Goal: Task Accomplishment & Management: Complete application form

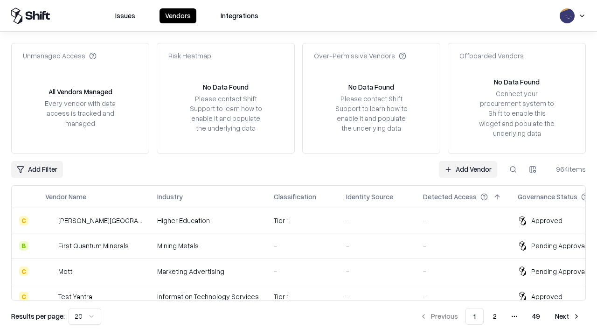
click at [468, 169] on link "Add Vendor" at bounding box center [468, 169] width 58 height 17
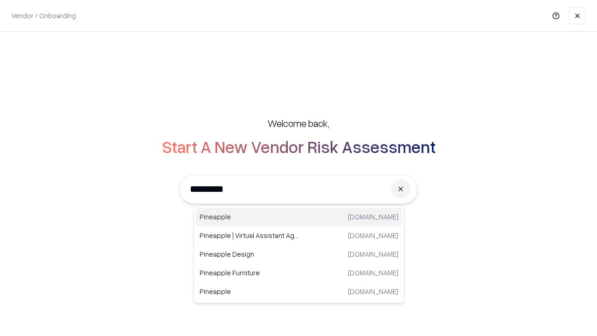
click at [299, 217] on div "Pineapple [DOMAIN_NAME]" at bounding box center [299, 217] width 206 height 19
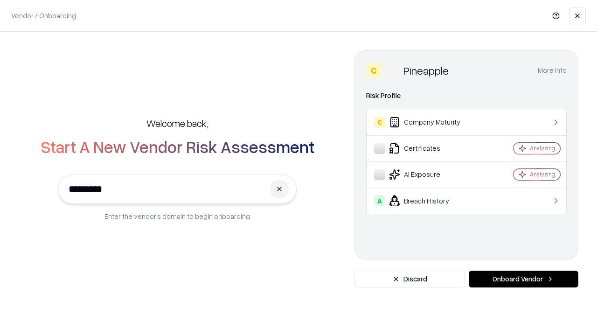
type input "*********"
click at [523, 279] on button "Onboard Vendor" at bounding box center [524, 279] width 110 height 17
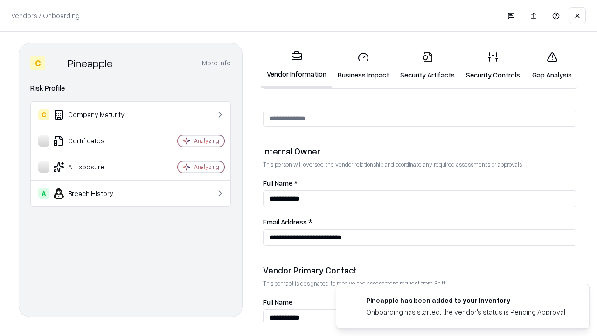
scroll to position [483, 0]
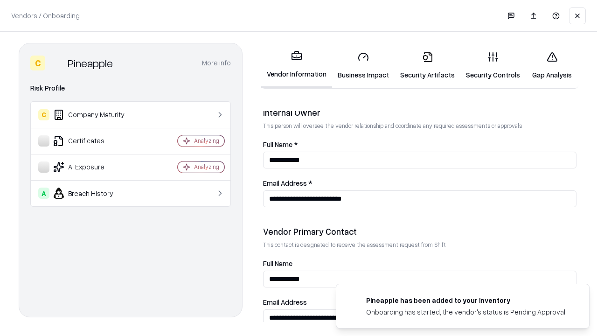
click at [363, 65] on link "Business Impact" at bounding box center [363, 65] width 63 height 43
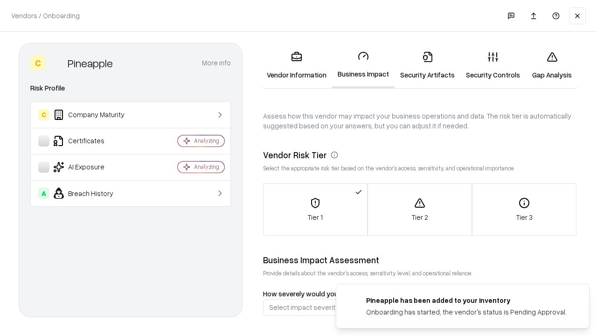
click at [427, 65] on link "Security Artifacts" at bounding box center [428, 65] width 66 height 43
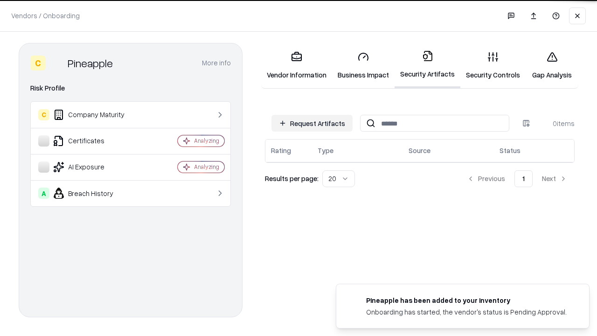
click at [312, 123] on button "Request Artifacts" at bounding box center [312, 123] width 81 height 17
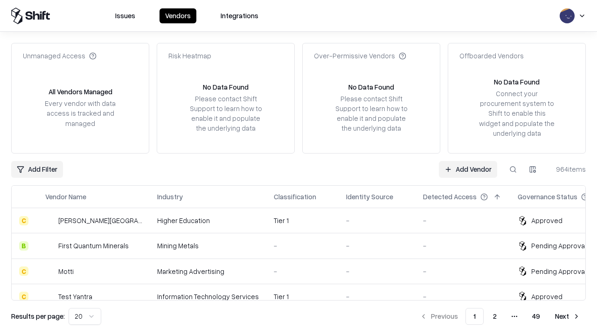
click at [468, 169] on link "Add Vendor" at bounding box center [468, 169] width 58 height 17
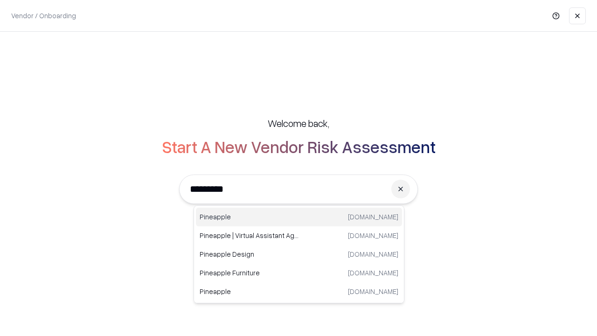
click at [299, 217] on div "Pineapple [DOMAIN_NAME]" at bounding box center [299, 217] width 206 height 19
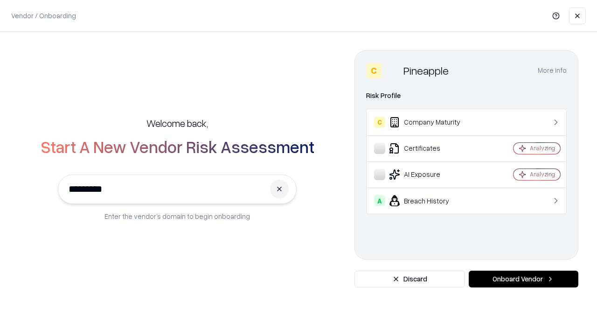
type input "*********"
click at [523, 279] on button "Onboard Vendor" at bounding box center [524, 279] width 110 height 17
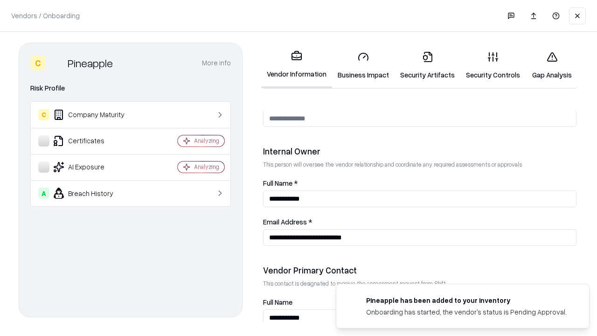
scroll to position [483, 0]
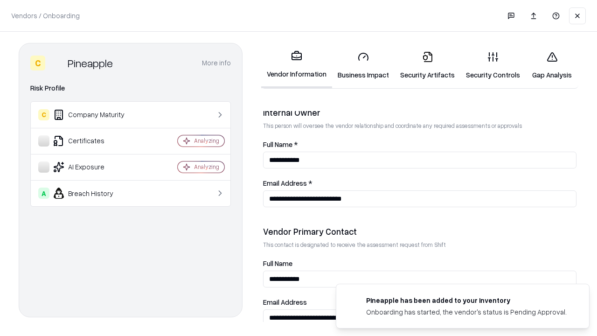
click at [552, 65] on link "Gap Analysis" at bounding box center [552, 65] width 53 height 43
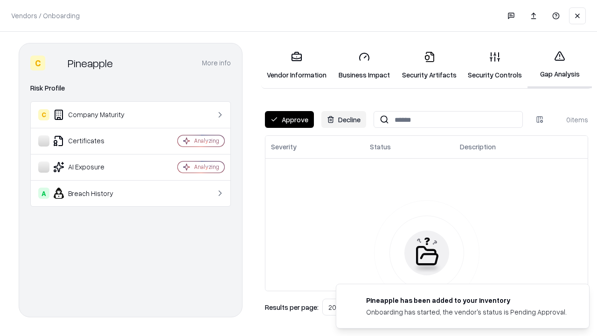
click at [289, 119] on button "Approve" at bounding box center [289, 119] width 49 height 17
